Goal: Task Accomplishment & Management: Manage account settings

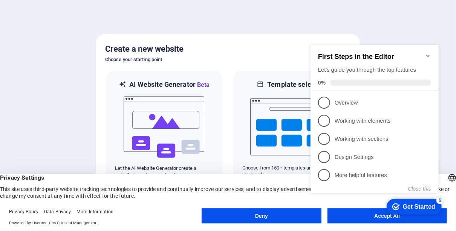
click at [427, 53] on icon "Minimize checklist" at bounding box center [428, 55] width 6 height 6
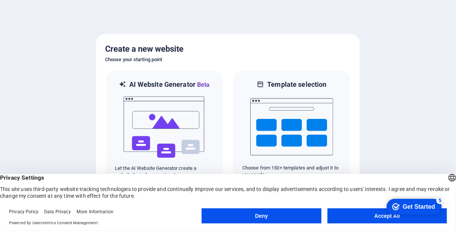
click at [349, 216] on button "Accept All" at bounding box center [387, 215] width 119 height 15
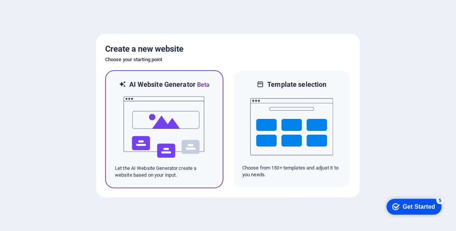
click at [158, 118] on img at bounding box center [164, 126] width 83 height 75
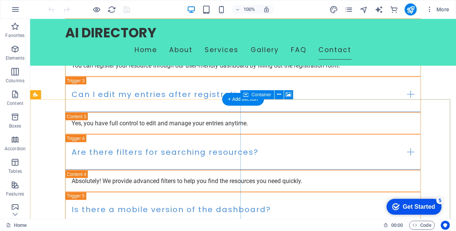
scroll to position [1569, 0]
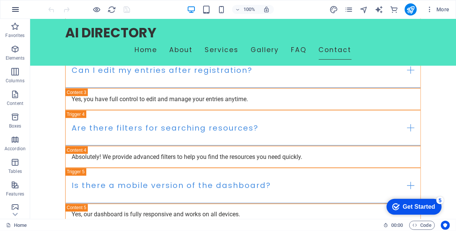
click at [16, 8] on icon "button" at bounding box center [15, 9] width 9 height 9
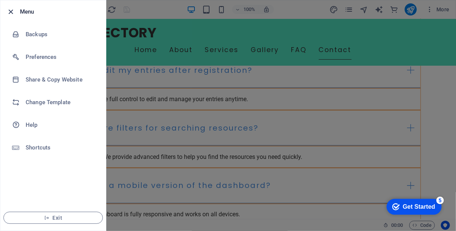
click at [11, 10] on icon "button" at bounding box center [11, 12] width 9 height 9
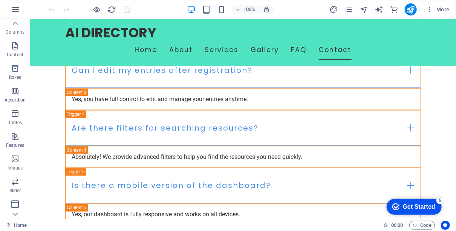
scroll to position [0, 0]
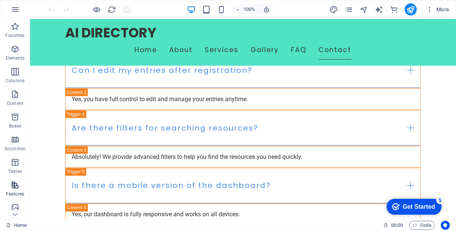
click at [13, 187] on icon "button" at bounding box center [15, 184] width 9 height 9
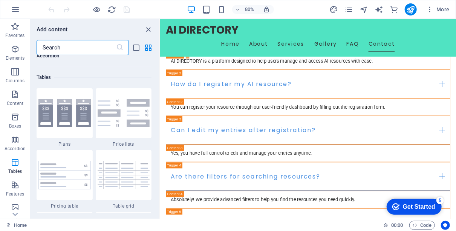
scroll to position [2410, 0]
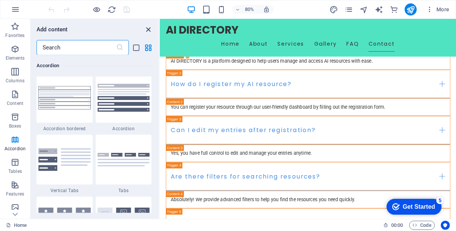
click at [148, 29] on icon "close panel" at bounding box center [148, 29] width 9 height 9
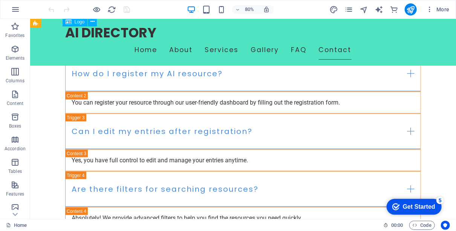
scroll to position [1569, 0]
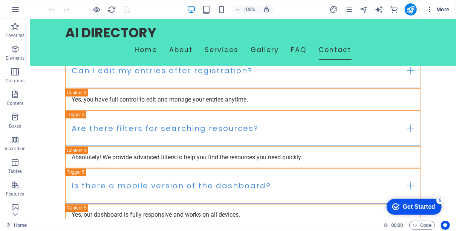
click at [429, 9] on icon "button" at bounding box center [430, 10] width 8 height 8
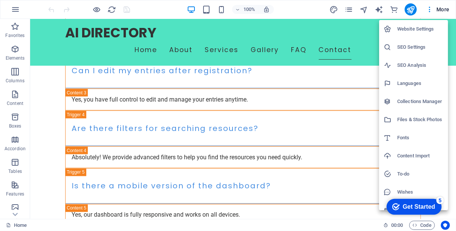
click at [416, 82] on h6 "Languages" at bounding box center [420, 83] width 46 height 9
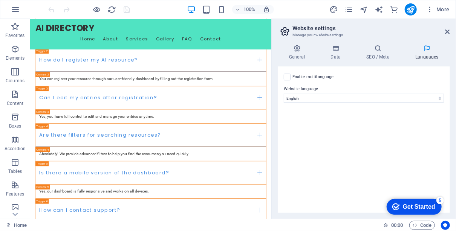
scroll to position [1451, 0]
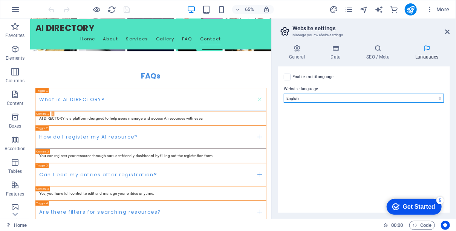
click at [321, 96] on select "Abkhazian Afar Afrikaans Akan Albanian Amharic Arabic Aragonese Armenian Assame…" at bounding box center [364, 97] width 160 height 9
select select "128"
click at [284, 93] on select "Abkhazian Afar Afrikaans Akan Albanian Amharic Arabic Aragonese Armenian Assame…" at bounding box center [364, 97] width 160 height 9
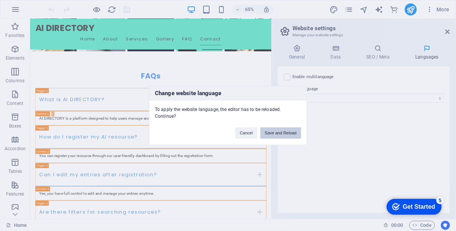
click at [279, 133] on button "Save and Reload" at bounding box center [280, 132] width 41 height 11
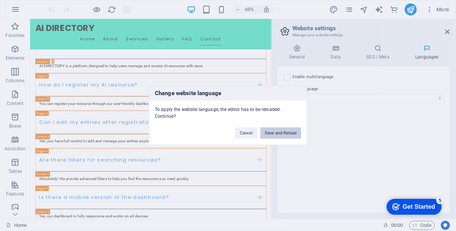
scroll to position [1569, 0]
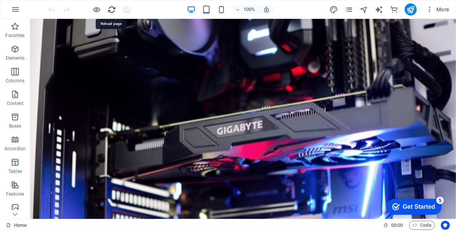
click at [113, 8] on icon "reload" at bounding box center [112, 9] width 9 height 9
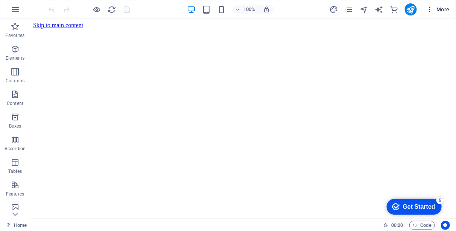
click at [430, 11] on icon "button" at bounding box center [430, 10] width 8 height 8
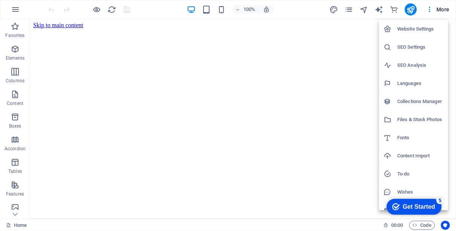
click at [428, 29] on h6 "Website Settings" at bounding box center [420, 28] width 46 height 9
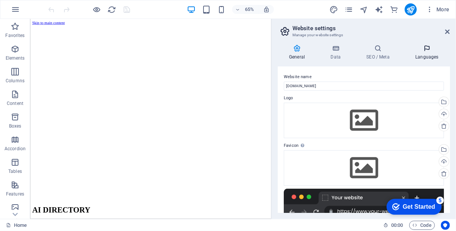
click at [425, 54] on h4 "Languages" at bounding box center [427, 52] width 46 height 16
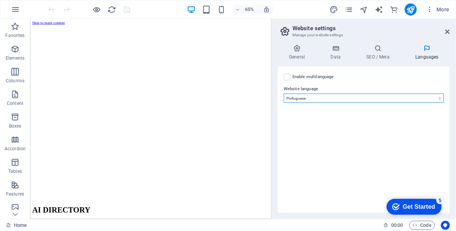
click at [315, 96] on select "Abkhazian Afar Afrikaans Akan Albanian Amharic Arabic Aragonese Armenian Assame…" at bounding box center [364, 97] width 160 height 9
click at [284, 93] on select "Abkhazian Afar Afrikaans Akan Albanian Amharic Arabic Aragonese Armenian Assame…" at bounding box center [364, 97] width 160 height 9
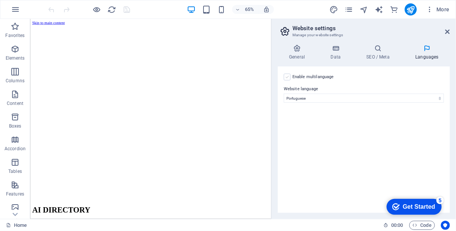
click at [287, 79] on label at bounding box center [287, 76] width 7 height 7
click at [0, 0] on input "Enable multilanguage To disable multilanguage delete all languages until only o…" at bounding box center [0, 0] width 0 height 0
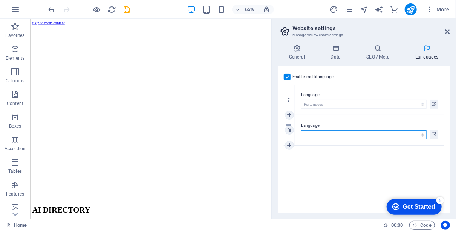
click at [354, 134] on select "Abkhazian Afar Afrikaans Akan Albanian Amharic Arabic Aragonese Armenian Assame…" at bounding box center [364, 134] width 126 height 9
select select "41"
click at [301, 130] on select "Abkhazian Afar Afrikaans Akan Albanian Amharic Arabic Aragonese Armenian Assame…" at bounding box center [364, 134] width 126 height 9
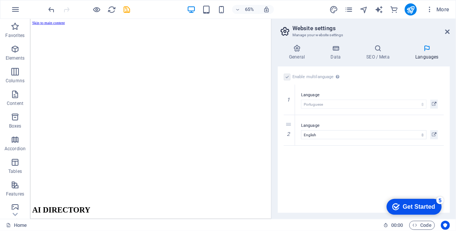
click at [412, 204] on div "Get Started" at bounding box center [419, 206] width 32 height 7
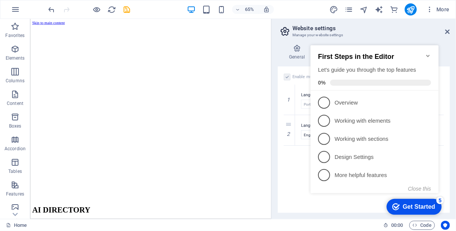
click at [367, 30] on h2 "Website settings" at bounding box center [371, 28] width 158 height 7
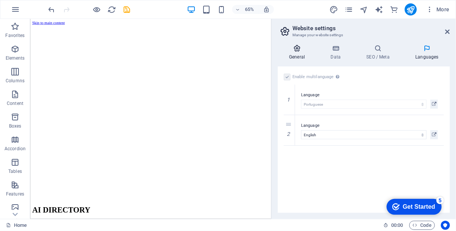
click at [296, 47] on icon at bounding box center [297, 48] width 38 height 8
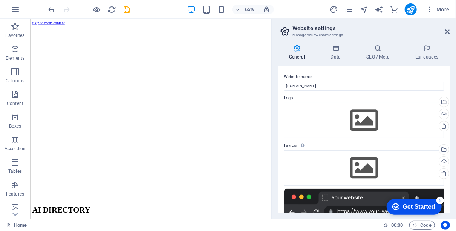
scroll to position [110, 0]
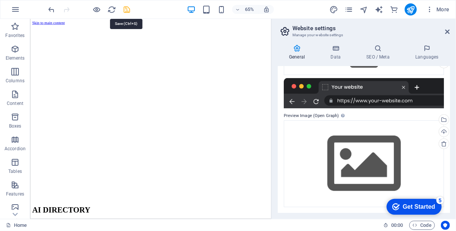
click at [127, 9] on icon "save" at bounding box center [127, 9] width 9 height 9
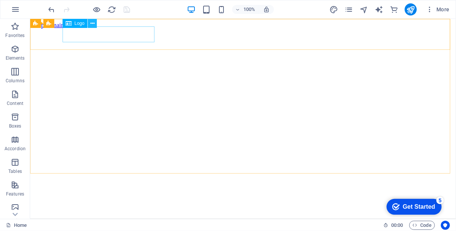
click at [92, 24] on icon at bounding box center [92, 24] width 4 height 8
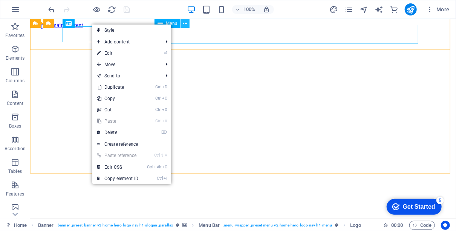
click at [185, 24] on icon at bounding box center [185, 24] width 4 height 8
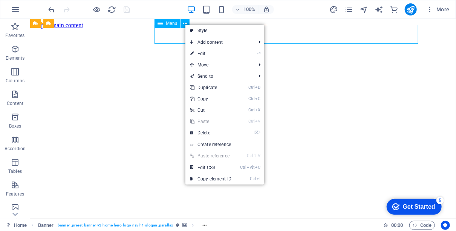
click at [170, 23] on span "Menu" at bounding box center [171, 23] width 11 height 5
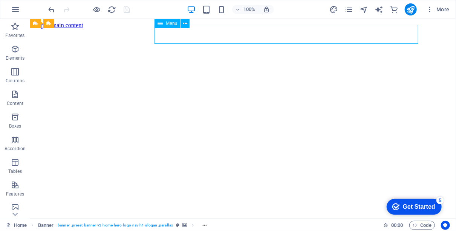
click at [161, 24] on icon at bounding box center [160, 23] width 5 height 9
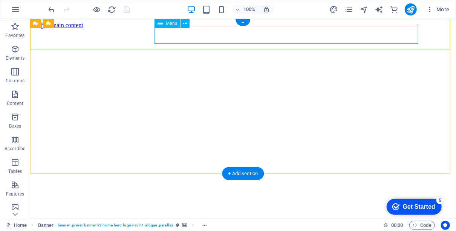
click at [158, 24] on icon at bounding box center [160, 23] width 5 height 9
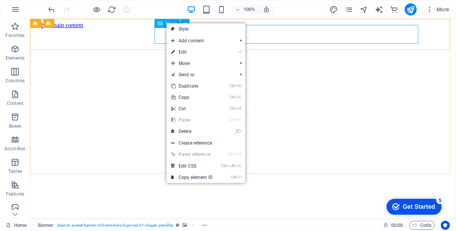
click at [166, 23] on span "Menu" at bounding box center [171, 23] width 11 height 5
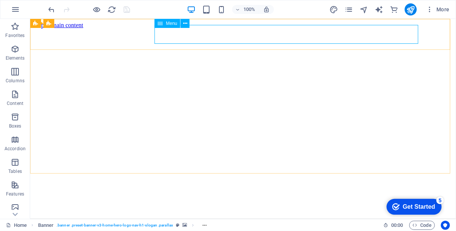
click at [168, 23] on span "Menu" at bounding box center [171, 23] width 11 height 5
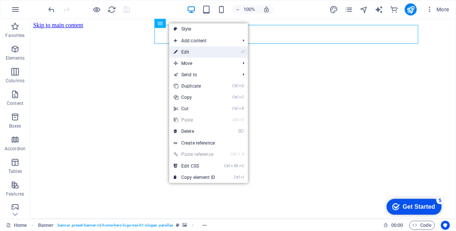
click at [185, 50] on link "⏎ Edit" at bounding box center [194, 51] width 51 height 11
select select
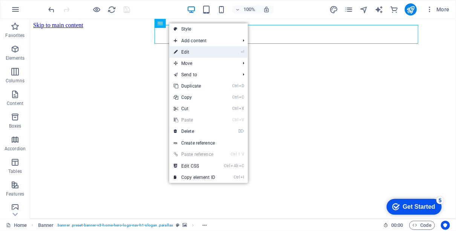
select select
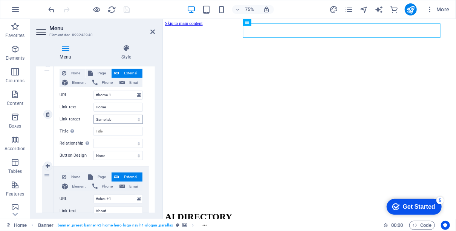
scroll to position [113, 0]
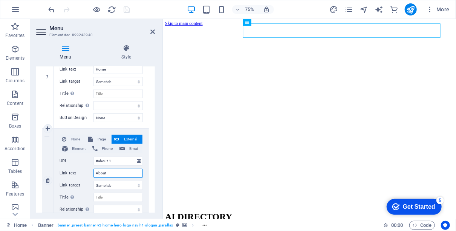
click at [115, 174] on input "About" at bounding box center [117, 172] width 49 height 9
type input "So"
select select
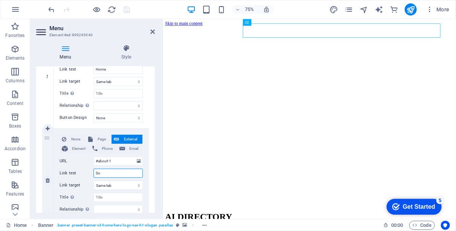
select select
type input "Sobre"
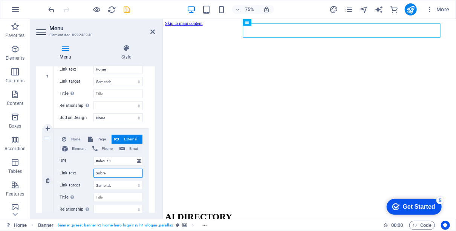
select select
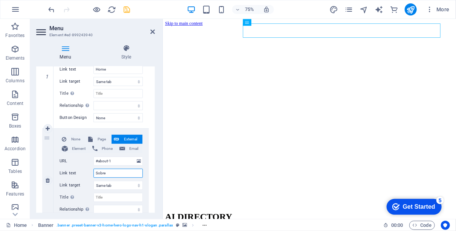
select select
type input "Sobre"
select select
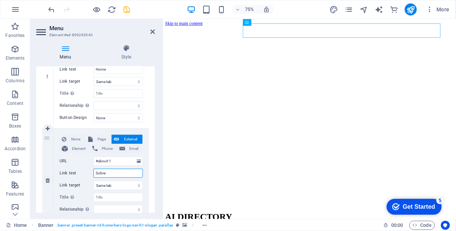
select select
type input "Sobre Nós"
select select
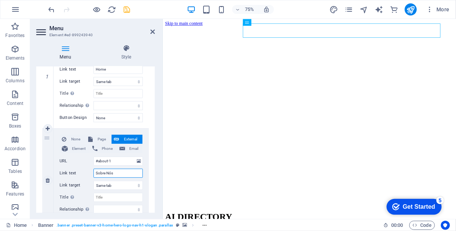
select select
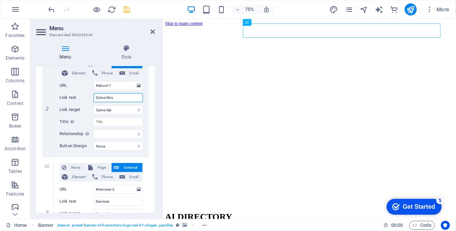
scroll to position [226, 0]
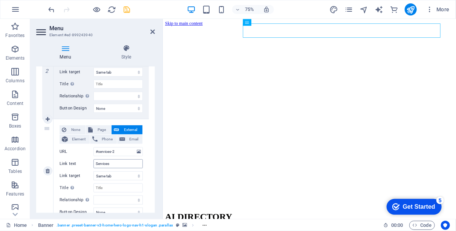
type input "Sobre Nós"
click at [115, 160] on input "Services" at bounding box center [117, 163] width 49 height 9
type input "Serviç"
select select
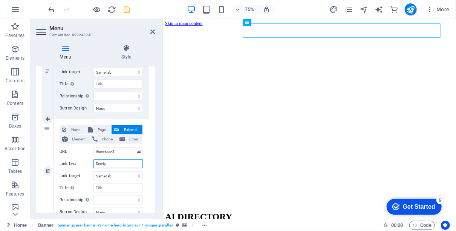
select select
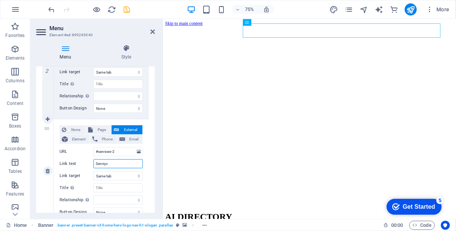
type input "Serviços"
select select
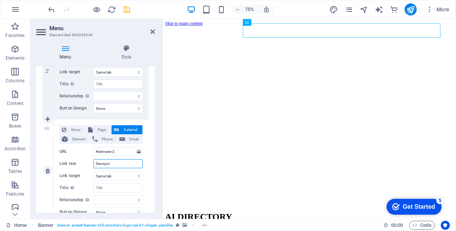
select select
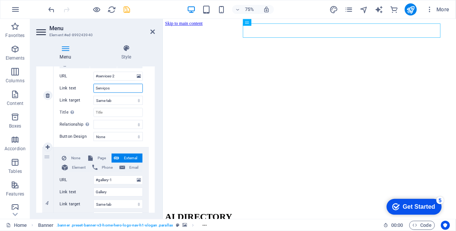
scroll to position [339, 0]
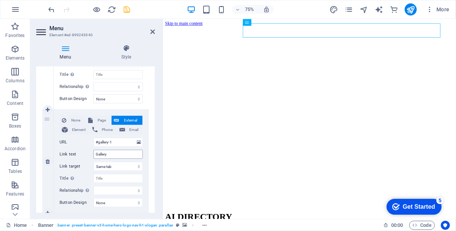
type input "Serviços"
click at [116, 155] on input "Gallery" at bounding box center [117, 154] width 49 height 9
type input "Galeria"
select select
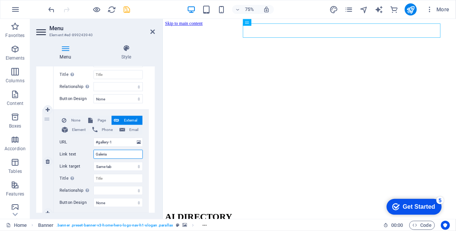
select select
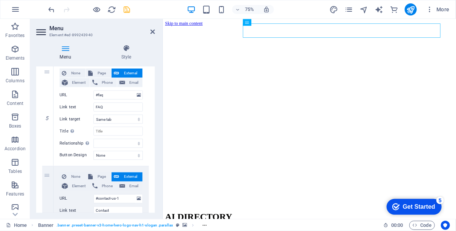
scroll to position [565, 0]
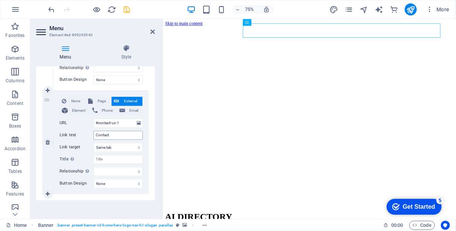
type input "Galeria"
click at [114, 133] on input "Contact" at bounding box center [117, 135] width 49 height 9
type input "Conta"
select select
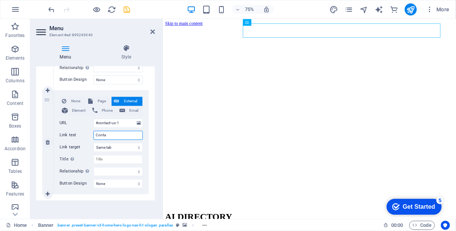
select select
type input "Contato"
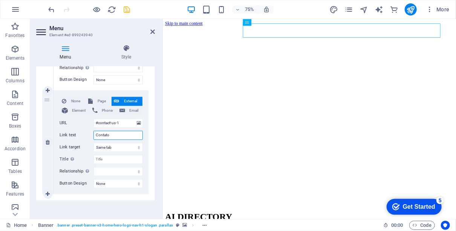
select select
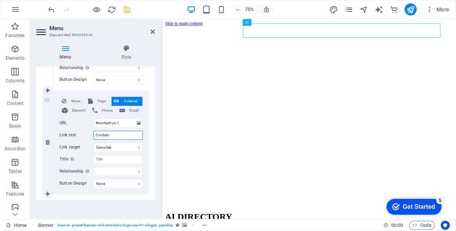
select select
type input "Contato"
click at [157, 150] on div "Menu Style Menu Auto Custom Create custom menu items for this menu. Recommended…" at bounding box center [95, 128] width 131 height 180
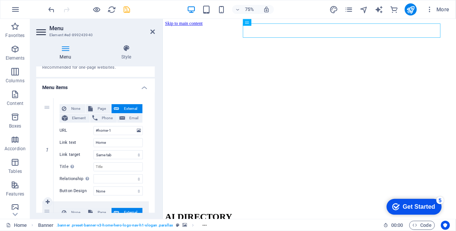
scroll to position [0, 0]
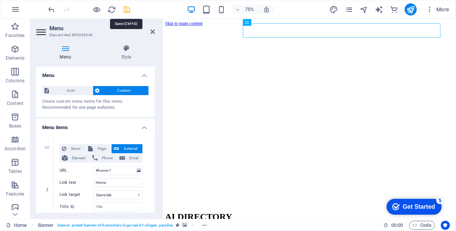
click at [128, 11] on icon "save" at bounding box center [127, 9] width 9 height 9
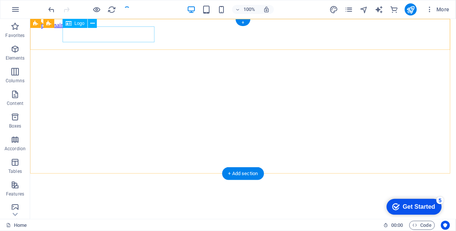
click at [135, 225] on div "AI DIRECTORY" at bounding box center [243, 232] width 420 height 14
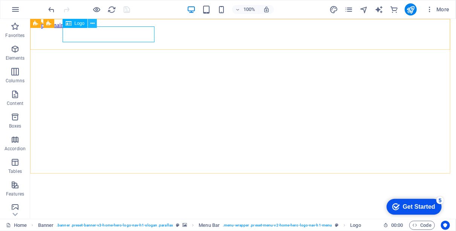
click at [92, 22] on icon at bounding box center [92, 24] width 4 height 8
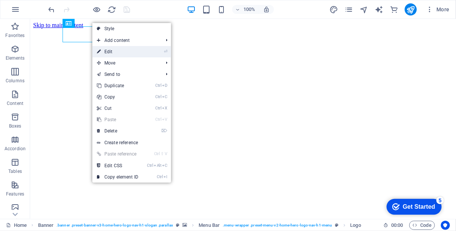
click at [113, 52] on link "⏎ Edit" at bounding box center [117, 51] width 51 height 11
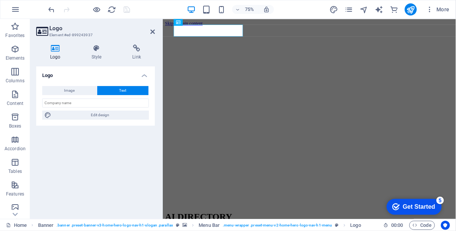
click at [110, 89] on button "Text" at bounding box center [122, 90] width 51 height 9
click at [74, 92] on span "Image" at bounding box center [69, 90] width 11 height 9
select select "DISABLED_OPTION_VALUE"
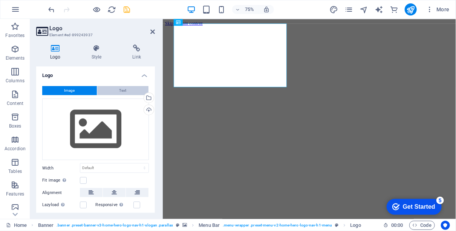
click at [115, 91] on button "Text" at bounding box center [122, 90] width 51 height 9
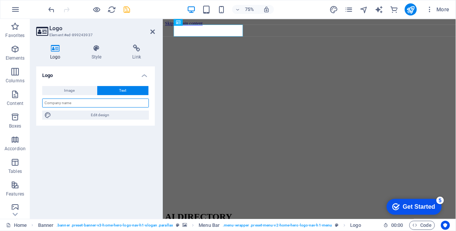
click at [83, 104] on input "text" at bounding box center [95, 102] width 107 height 9
type input "AI PARADISE"
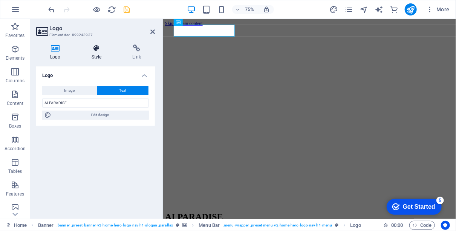
click at [98, 53] on h4 "Style" at bounding box center [98, 52] width 41 height 16
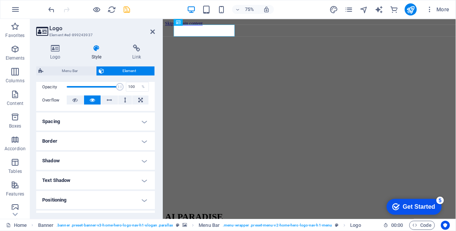
scroll to position [151, 0]
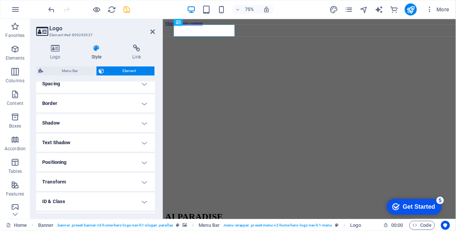
click at [125, 139] on h4 "Text Shadow" at bounding box center [95, 142] width 119 height 18
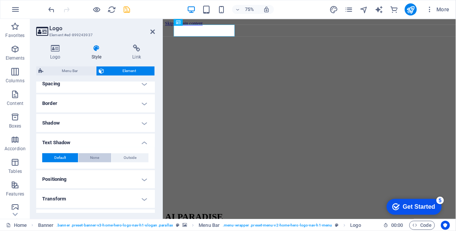
click at [97, 157] on span "None" at bounding box center [94, 157] width 9 height 9
click at [126, 158] on span "Outside" at bounding box center [130, 157] width 13 height 9
type input "2"
type input "4"
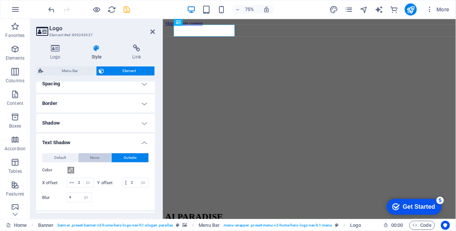
click at [103, 156] on button "None" at bounding box center [94, 157] width 33 height 9
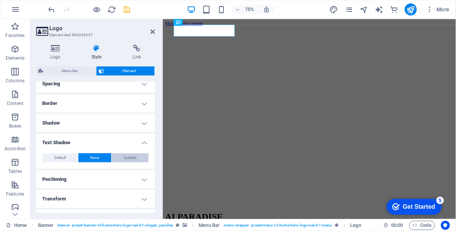
click at [122, 157] on button "Outside" at bounding box center [130, 157] width 37 height 9
type input "rgba(0, 0, 0, 0.2)"
type input "2"
type input "4"
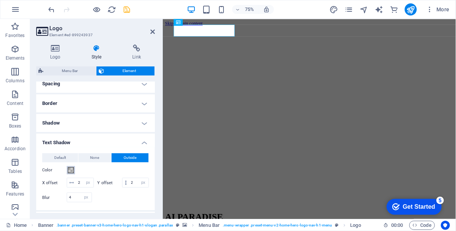
click at [71, 169] on span at bounding box center [71, 170] width 6 height 6
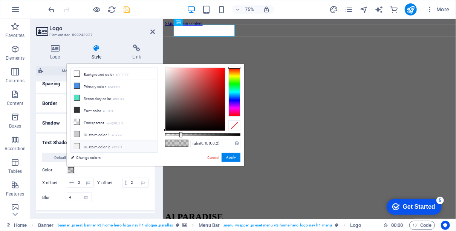
click at [83, 142] on li "Custom color 2 #f0f2f1" at bounding box center [114, 146] width 87 height 12
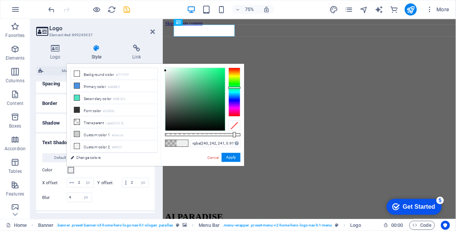
drag, startPoint x: 240, startPoint y: 134, endPoint x: 234, endPoint y: 136, distance: 6.7
click at [234, 136] on div at bounding box center [234, 134] width 3 height 5
drag, startPoint x: 234, startPoint y: 135, endPoint x: 239, endPoint y: 136, distance: 5.1
click at [239, 136] on div at bounding box center [239, 134] width 3 height 5
drag, startPoint x: 239, startPoint y: 136, endPoint x: 190, endPoint y: 131, distance: 48.8
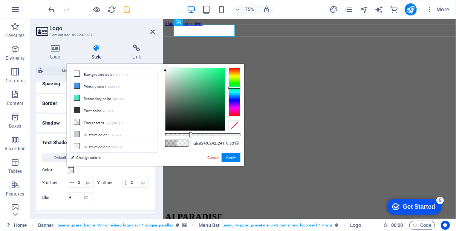
click at [190, 131] on div "rgba(240, 242, 241, 0.331) Supported formats #0852ed rgb(8, 82, 237) rgba(8, 82…" at bounding box center [202, 169] width 83 height 211
drag, startPoint x: 190, startPoint y: 134, endPoint x: 222, endPoint y: 139, distance: 32.2
click at [222, 139] on div "rgba(240, 242, 241, 0.751) Supported formats #0852ed rgb(8, 82, 237) rgba(8, 82…" at bounding box center [202, 169] width 83 height 211
click at [232, 156] on button "Apply" at bounding box center [231, 157] width 19 height 9
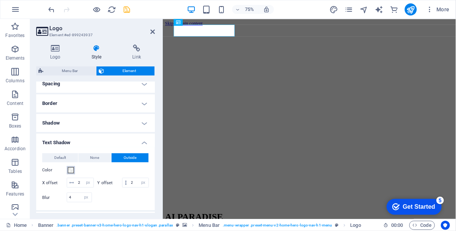
click at [71, 172] on span at bounding box center [71, 170] width 6 height 6
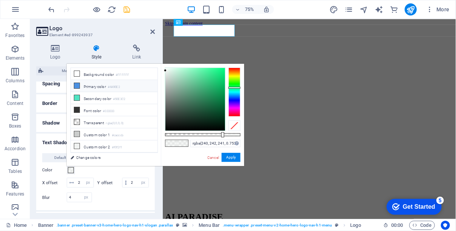
click at [89, 84] on li "Primary color #4A90E2" at bounding box center [114, 86] width 87 height 12
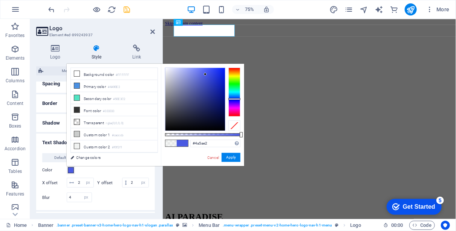
drag, startPoint x: 229, startPoint y: 95, endPoint x: 234, endPoint y: 99, distance: 6.2
click at [234, 99] on div at bounding box center [234, 99] width 12 height 2
drag, startPoint x: 213, startPoint y: 107, endPoint x: 220, endPoint y: 122, distance: 16.4
click at [220, 122] on div at bounding box center [195, 99] width 60 height 63
type input "rgba(3, 6, 34, 0.301)"
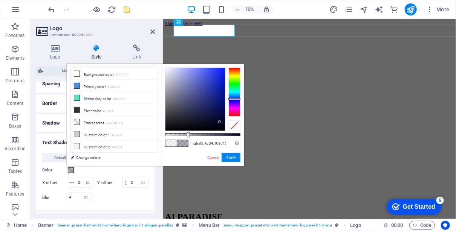
drag, startPoint x: 224, startPoint y: 135, endPoint x: 188, endPoint y: 134, distance: 35.8
click at [188, 134] on div at bounding box center [202, 134] width 75 height 3
click at [232, 159] on button "Apply" at bounding box center [231, 157] width 19 height 9
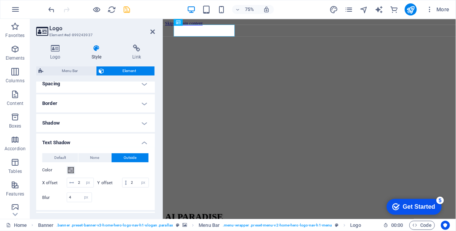
scroll to position [188, 0]
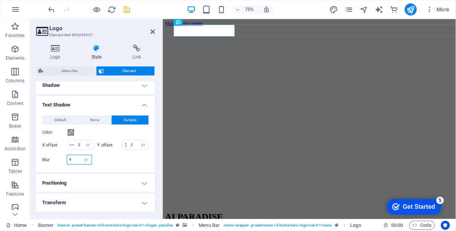
click at [80, 164] on input "4" at bounding box center [79, 159] width 24 height 9
click at [85, 164] on select "px rem % vh vw" at bounding box center [86, 159] width 11 height 9
click at [76, 164] on input "4" at bounding box center [79, 159] width 24 height 9
click at [76, 164] on input "2" at bounding box center [79, 159] width 24 height 9
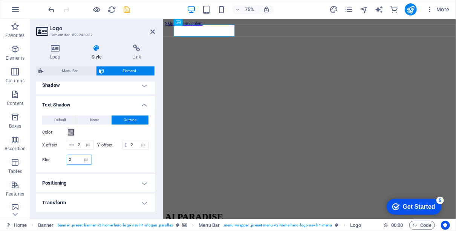
click at [76, 164] on input "2" at bounding box center [79, 159] width 24 height 9
click at [76, 164] on input "5" at bounding box center [79, 159] width 24 height 9
type input "5"
click at [106, 164] on div at bounding box center [123, 160] width 54 height 10
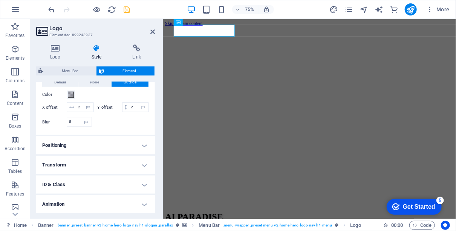
scroll to position [255, 0]
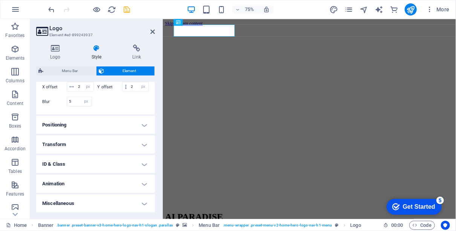
click at [110, 179] on h4 "Animation" at bounding box center [95, 184] width 119 height 18
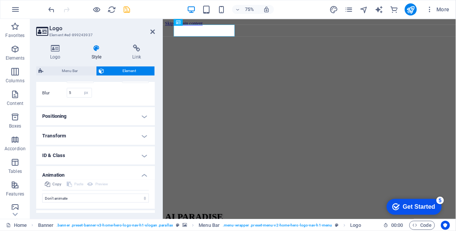
scroll to position [280, 0]
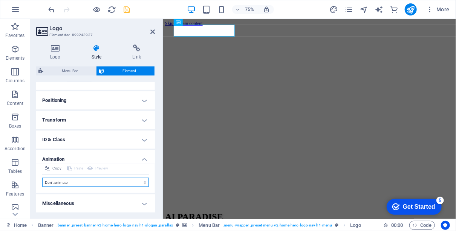
click at [136, 182] on select "Don't animate Show / Hide Slide up/down Zoom in/out Slide left to right Slide r…" at bounding box center [95, 182] width 107 height 9
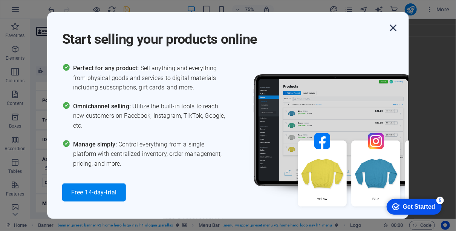
click at [391, 28] on icon "button" at bounding box center [393, 28] width 14 height 14
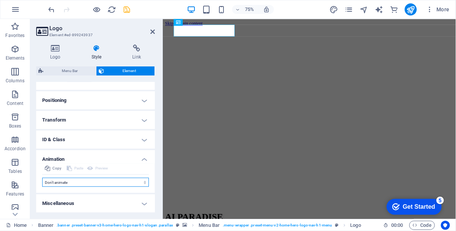
click at [98, 182] on select "Don't animate Show / Hide Slide up/down Zoom in/out Slide left to right Slide r…" at bounding box center [95, 182] width 107 height 9
select select "pulse"
click at [42, 178] on select "Don't animate Show / Hide Slide up/down Zoom in/out Slide left to right Slide r…" at bounding box center [95, 182] width 107 height 9
select select "scroll"
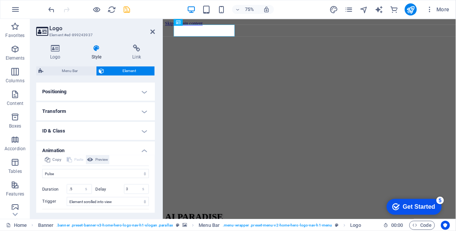
click at [97, 164] on span "Preview" at bounding box center [101, 159] width 13 height 9
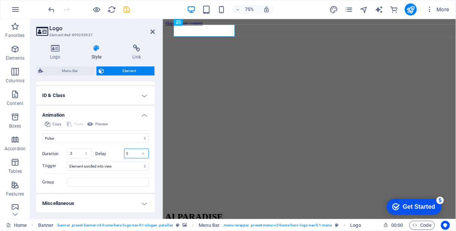
click at [133, 158] on input "0" at bounding box center [136, 153] width 24 height 9
click at [142, 158] on select "s ms" at bounding box center [143, 153] width 11 height 9
click at [131, 158] on input "0" at bounding box center [136, 153] width 24 height 9
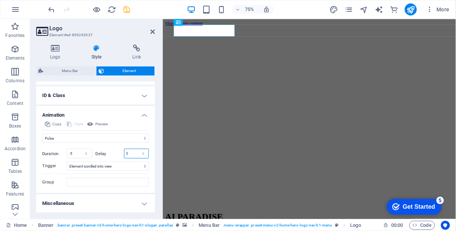
click at [131, 158] on input "0" at bounding box center [136, 153] width 24 height 9
type input "2"
click at [77, 158] on input ".5" at bounding box center [79, 153] width 24 height 9
drag, startPoint x: 77, startPoint y: 161, endPoint x: 62, endPoint y: 158, distance: 15.5
click at [62, 158] on div "Duration .5 s ms" at bounding box center [67, 153] width 50 height 10
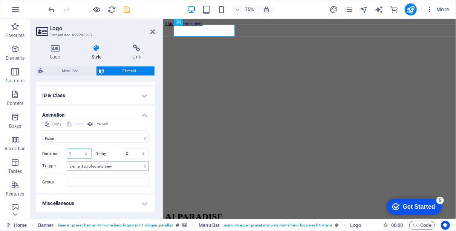
scroll to position [324, 0]
type input "1"
click at [134, 167] on select "No automatic trigger On page load Element scrolled into view" at bounding box center [108, 165] width 82 height 9
click at [73, 181] on input "Group" at bounding box center [108, 182] width 82 height 9
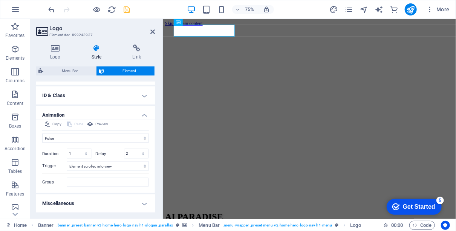
click at [143, 206] on h4 "Miscellaneous" at bounding box center [95, 203] width 119 height 18
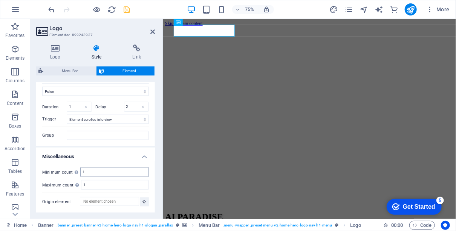
scroll to position [332, 0]
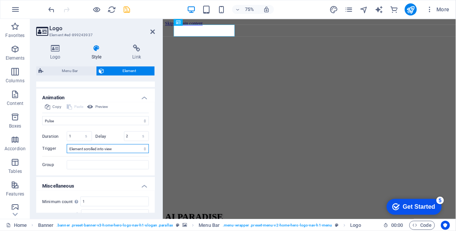
click at [122, 153] on select "No automatic trigger On page load Element scrolled into view" at bounding box center [108, 148] width 82 height 9
click at [151, 146] on div "Copy Paste Preview Don't animate Show / Hide Slide up/down Zoom in/out Slide le…" at bounding box center [95, 138] width 119 height 73
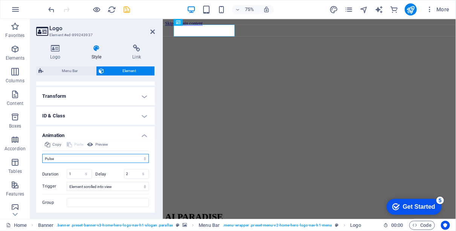
click at [117, 163] on select "Don't animate Show / Hide Slide up/down Zoom in/out Slide left to right Slide r…" at bounding box center [95, 158] width 107 height 9
click at [157, 153] on div "Logo Style Link Logo Image Text Drag files here, click to choose files or selec…" at bounding box center [95, 128] width 131 height 180
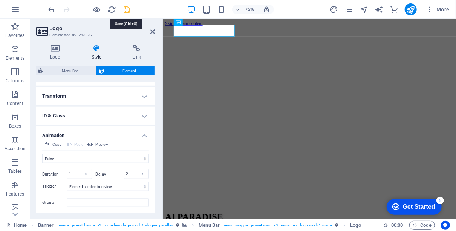
click at [128, 9] on icon "save" at bounding box center [127, 9] width 9 height 9
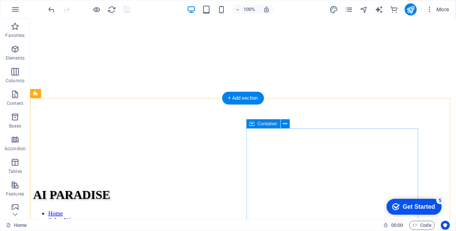
scroll to position [0, 0]
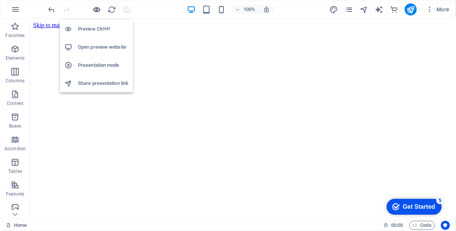
click at [98, 9] on icon "button" at bounding box center [97, 9] width 9 height 9
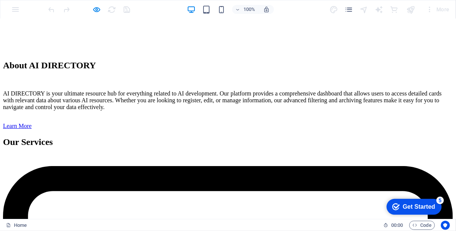
scroll to position [1206, 0]
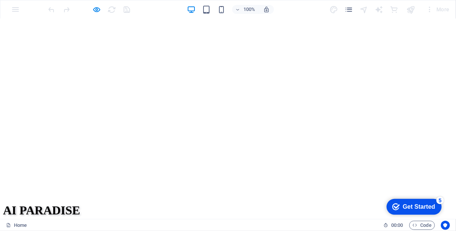
scroll to position [0, 0]
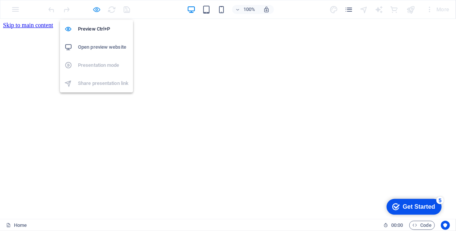
click at [100, 7] on icon "button" at bounding box center [97, 9] width 9 height 9
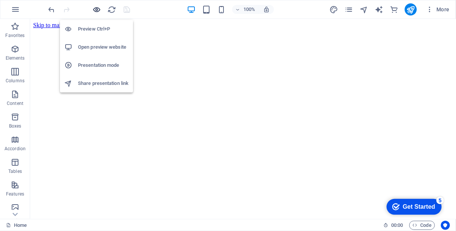
click at [95, 9] on icon "button" at bounding box center [97, 9] width 9 height 9
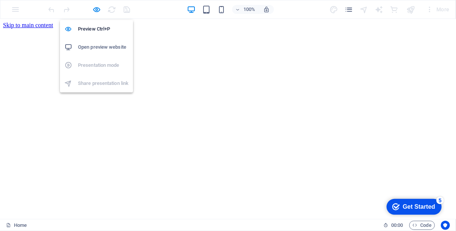
click at [93, 44] on h6 "Open preview website" at bounding box center [103, 47] width 51 height 9
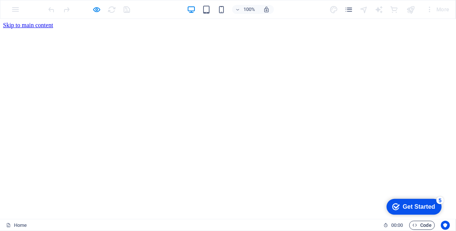
click at [419, 227] on span "Code" at bounding box center [422, 224] width 19 height 9
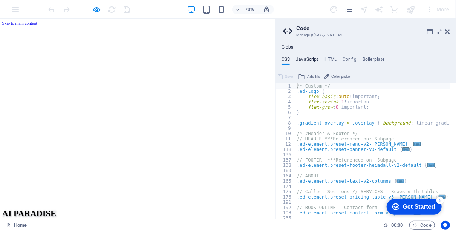
click at [306, 57] on h4 "JavaScript" at bounding box center [307, 61] width 22 height 8
type textarea "/* JS for preset "Menu V2" */"
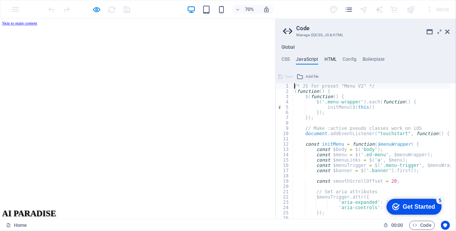
click at [331, 60] on h4 "HTML" at bounding box center [331, 61] width 12 height 8
type textarea "<a href="#main-content" class="wv-link-content button">Skip to main content</a>"
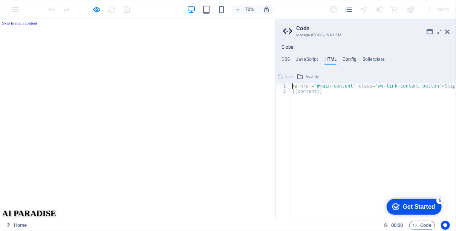
click at [352, 60] on h4 "Config" at bounding box center [350, 61] width 14 height 8
type textarea "$color-background: #FFFFFF;"
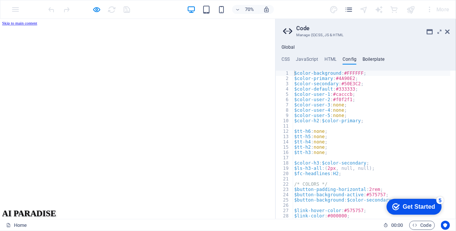
click at [372, 60] on h4 "Boilerplate" at bounding box center [374, 61] width 22 height 8
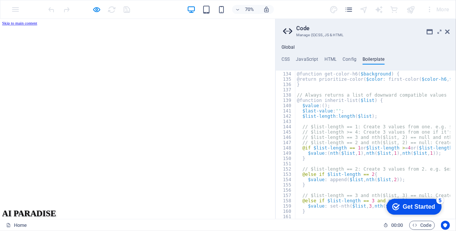
scroll to position [398, 0]
click at [288, 56] on div "Global CSS JavaScript HTML Config Boilerplate /* Custom */ 1 2 3 4 5 6 7 8 9 10…" at bounding box center [366, 131] width 181 height 174
click at [287, 60] on h4 "CSS" at bounding box center [286, 61] width 8 height 8
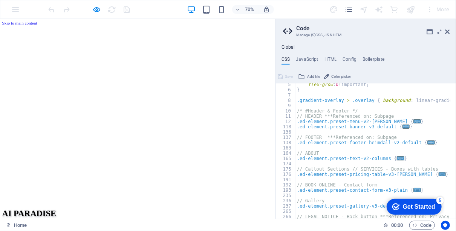
scroll to position [0, 0]
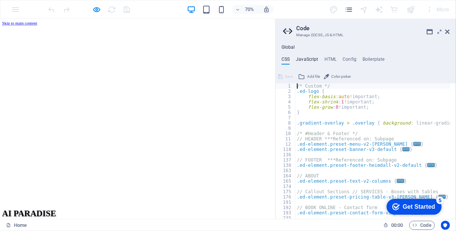
click at [311, 59] on h4 "JavaScript" at bounding box center [307, 61] width 22 height 8
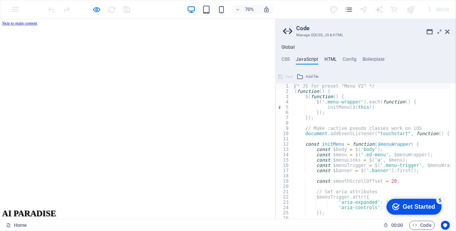
click at [329, 59] on h4 "HTML" at bounding box center [331, 61] width 12 height 8
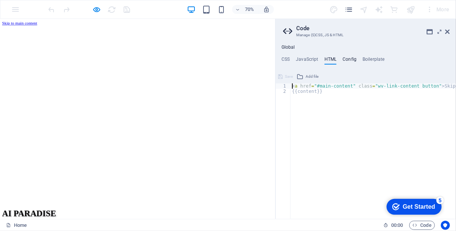
click at [349, 57] on h4 "Config" at bounding box center [350, 61] width 14 height 8
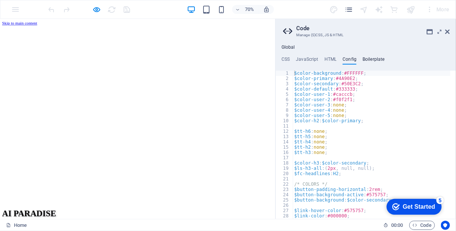
click at [377, 60] on h4 "Boilerplate" at bounding box center [374, 61] width 22 height 8
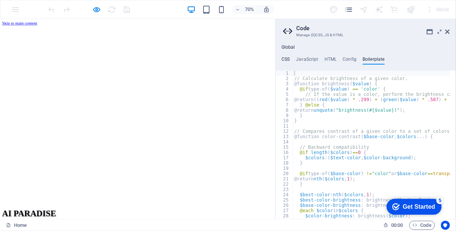
click at [283, 60] on h4 "CSS" at bounding box center [286, 61] width 8 height 8
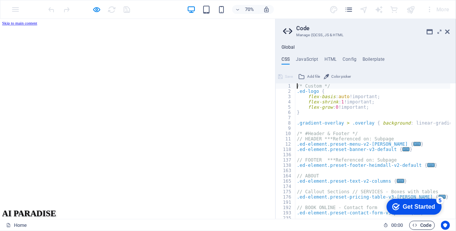
click at [421, 223] on span "Code" at bounding box center [422, 224] width 19 height 9
click at [449, 32] on icon at bounding box center [447, 32] width 5 height 6
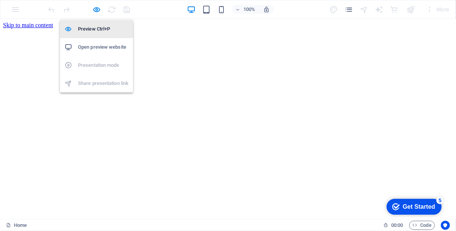
click at [86, 29] on h6 "Preview Ctrl+P" at bounding box center [103, 28] width 51 height 9
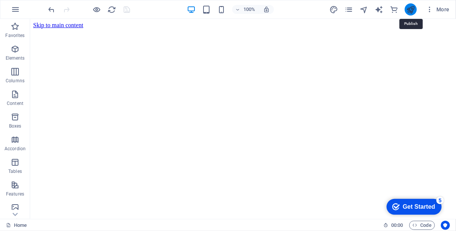
click at [411, 11] on icon "publish" at bounding box center [410, 9] width 9 height 9
